Goal: Task Accomplishment & Management: Manage account settings

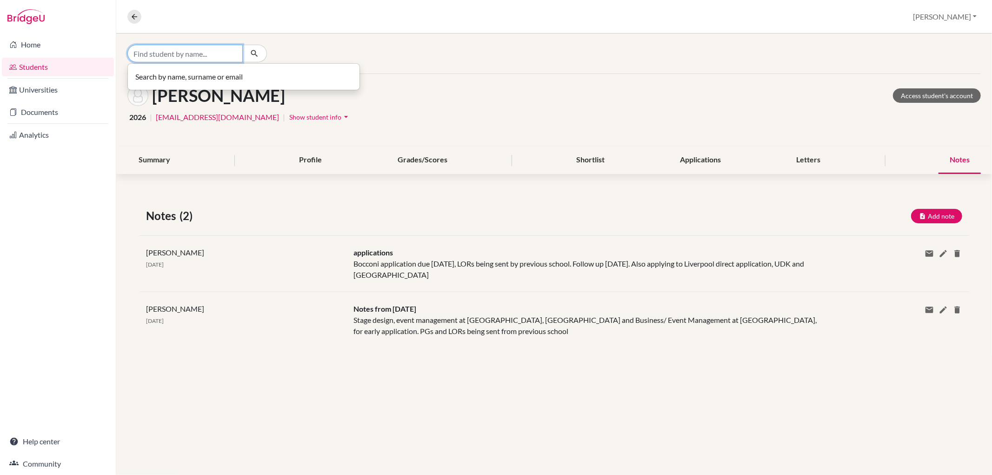
click at [162, 52] on input "Find student by name..." at bounding box center [184, 54] width 115 height 18
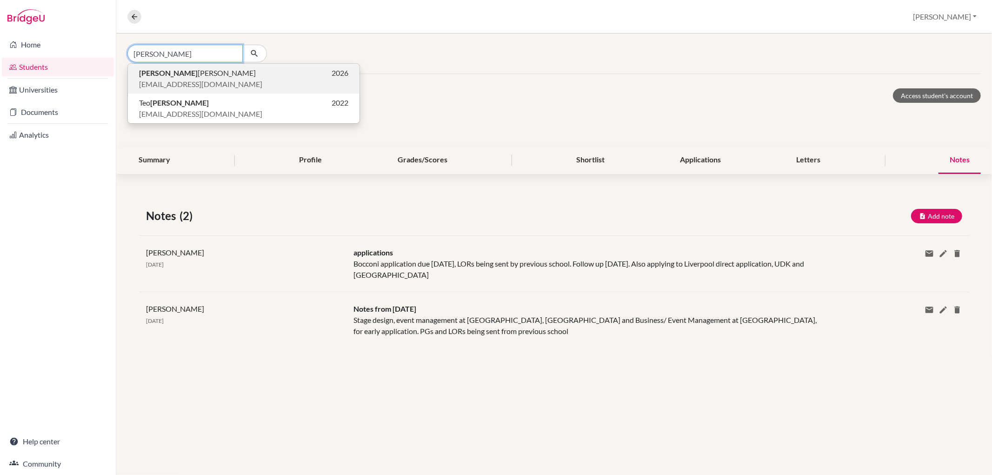
type input "[PERSON_NAME]"
click at [210, 77] on p "Darren Farnsworth 2026" at bounding box center [243, 72] width 209 height 11
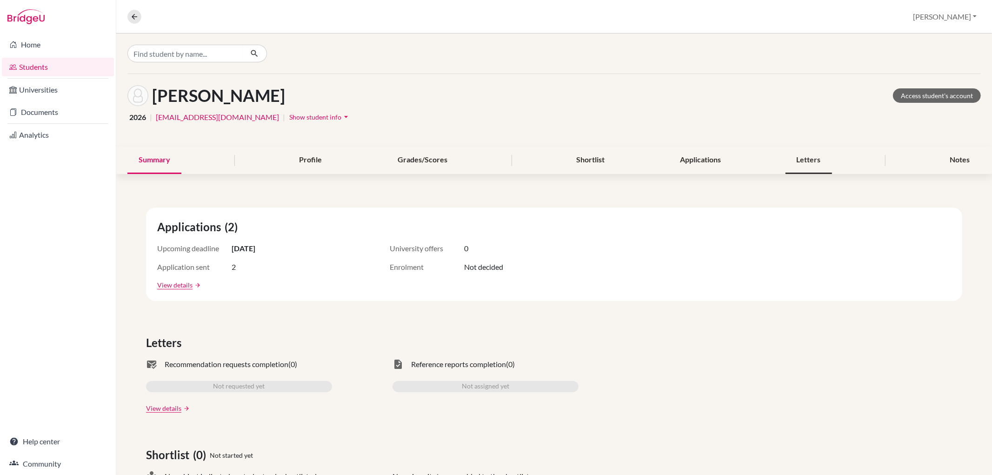
click at [795, 163] on div "Letters" at bounding box center [809, 160] width 47 height 27
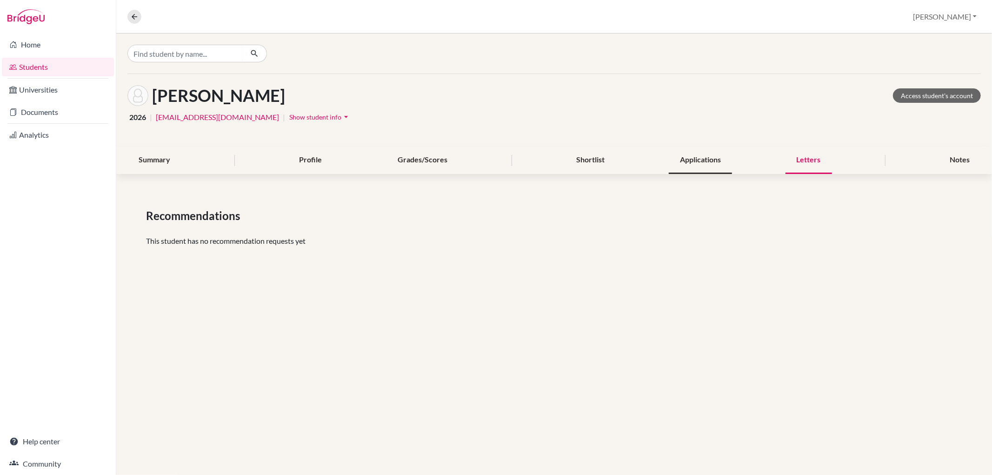
click at [714, 160] on div "Applications" at bounding box center [700, 160] width 63 height 27
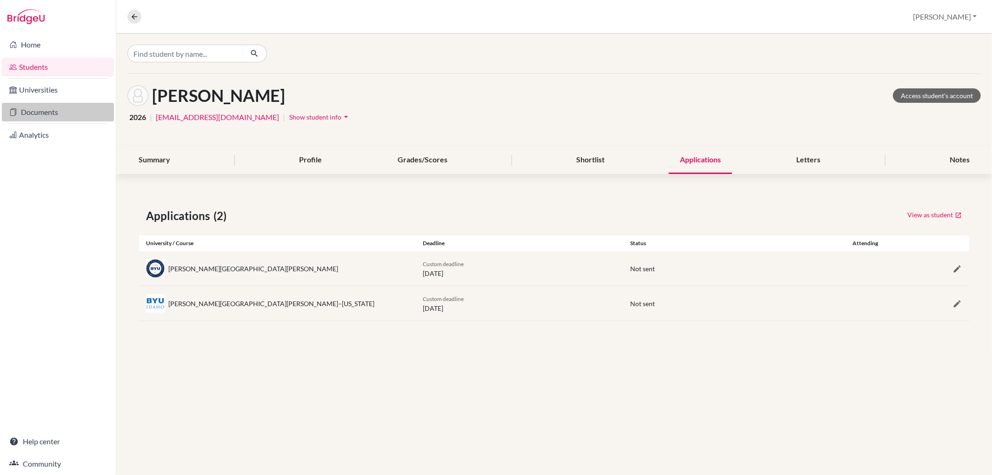
click at [39, 113] on link "Documents" at bounding box center [58, 112] width 112 height 19
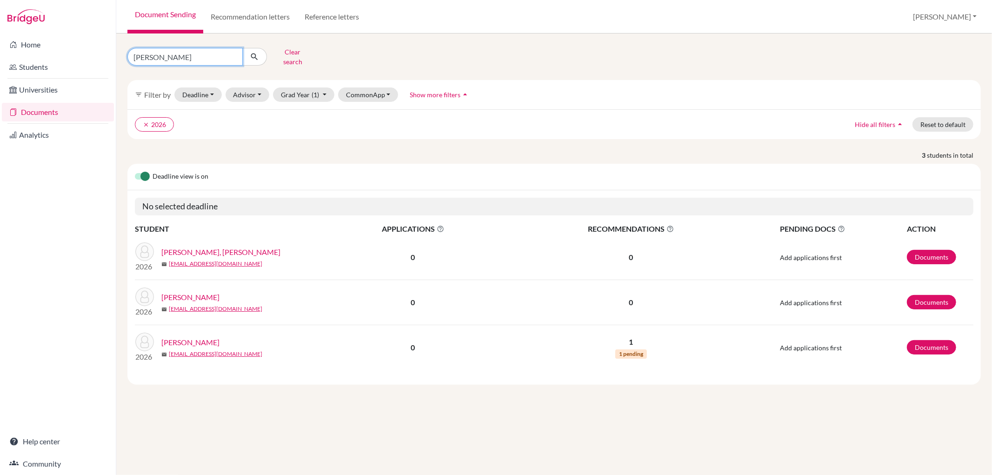
drag, startPoint x: 154, startPoint y: 48, endPoint x: 130, endPoint y: 57, distance: 25.6
click at [130, 57] on input "[PERSON_NAME]" at bounding box center [184, 57] width 115 height 18
type input "[PERSON_NAME]"
click at [280, 45] on form "[PERSON_NAME] search" at bounding box center [222, 57] width 191 height 24
click at [253, 56] on icon "submit" at bounding box center [254, 56] width 9 height 9
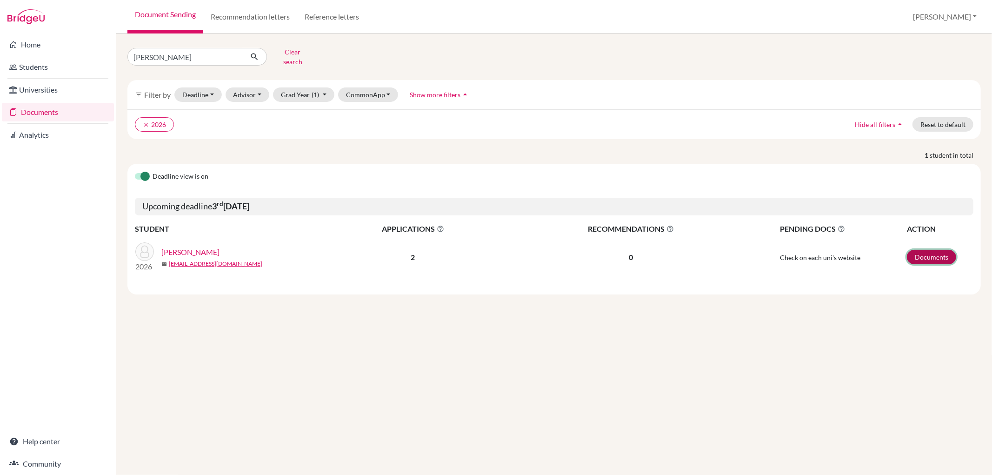
click at [932, 250] on link "Documents" at bounding box center [931, 257] width 49 height 14
